Goal: Information Seeking & Learning: Learn about a topic

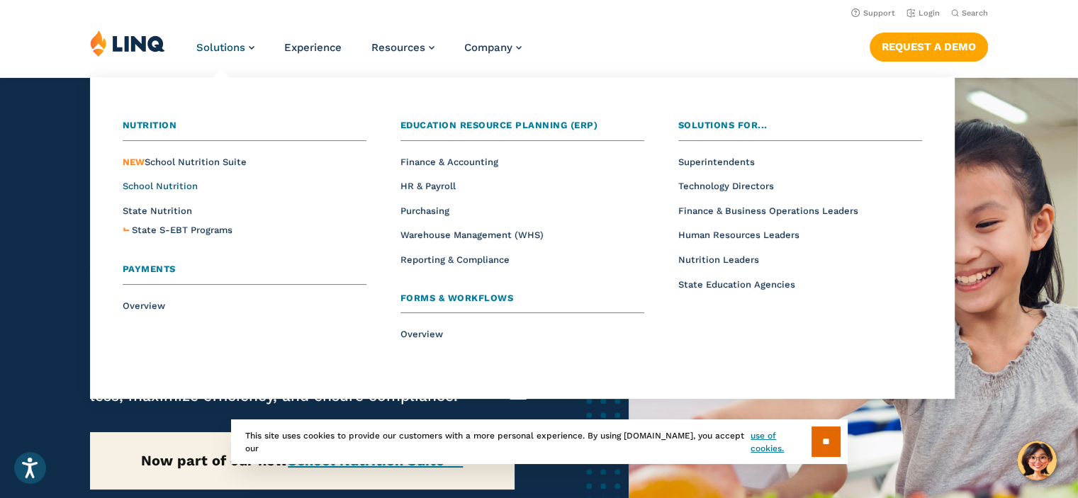
click at [165, 189] on span "School Nutrition" at bounding box center [160, 186] width 75 height 11
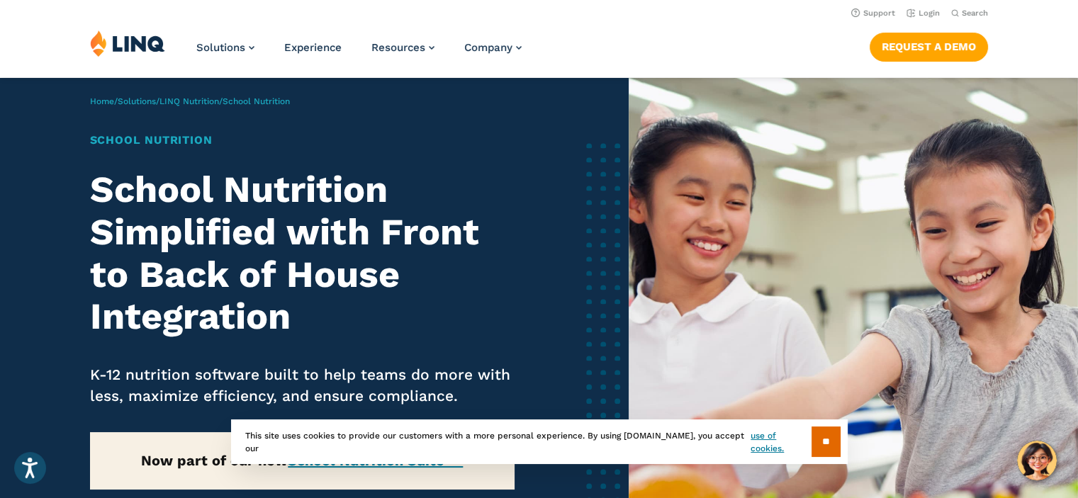
click at [165, 189] on h2 "School Nutrition Simplified with Front to Back of House Integration" at bounding box center [302, 253] width 424 height 169
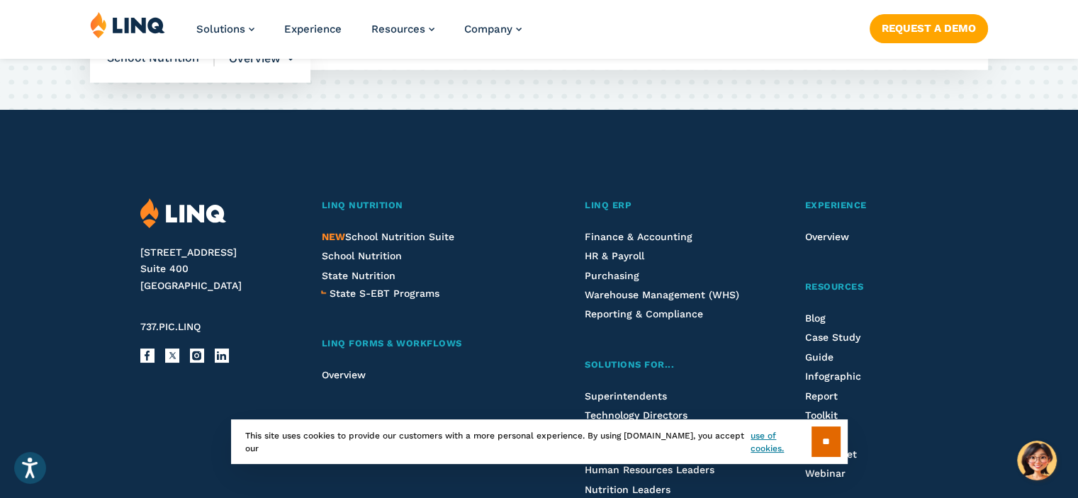
scroll to position [3721, 0]
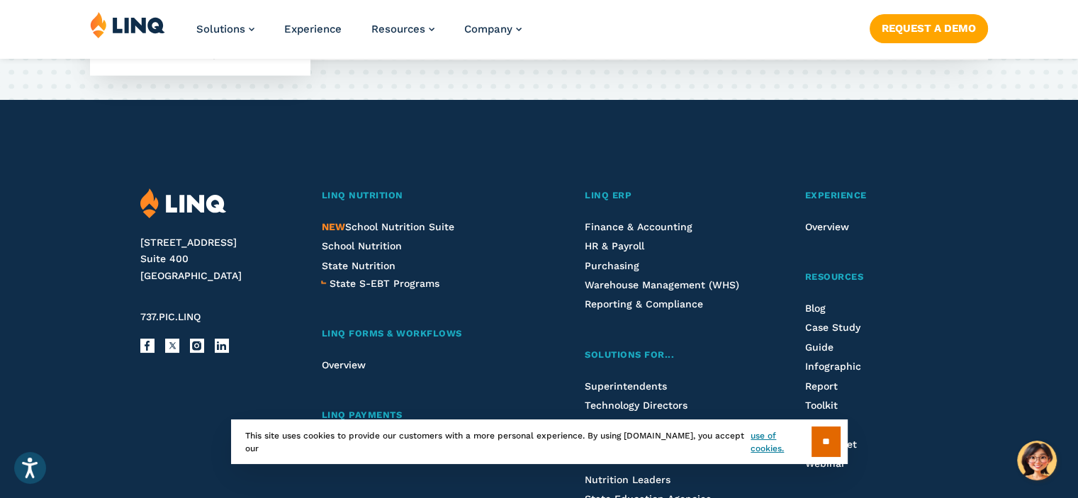
click at [958, 461] on section "** This site uses cookies to provide our customers with a more personal experie…" at bounding box center [538, 464] width 1055 height 45
